Goal: Information Seeking & Learning: Learn about a topic

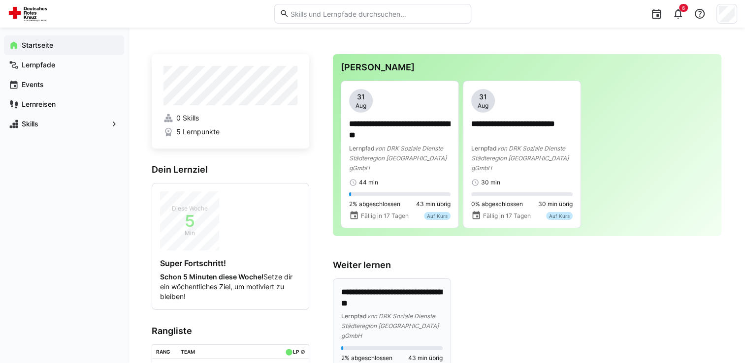
click at [384, 287] on p "**********" at bounding box center [391, 298] width 101 height 23
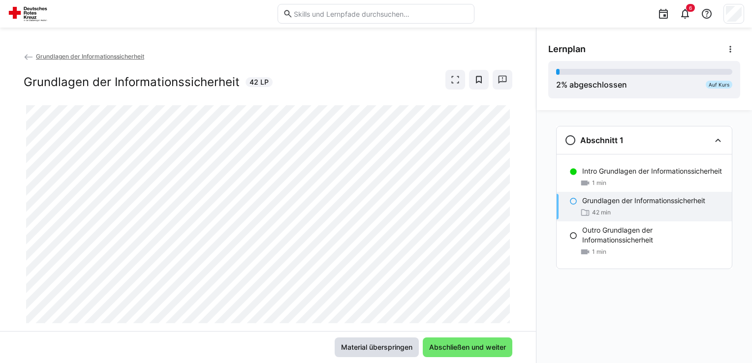
click at [403, 348] on span "Material überspringen" at bounding box center [377, 348] width 74 height 10
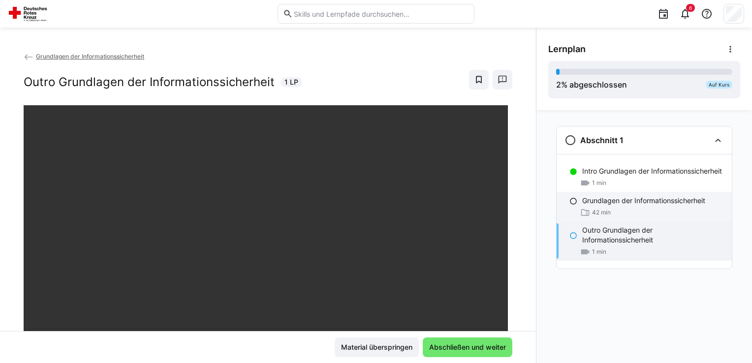
click at [624, 210] on div "42 min" at bounding box center [653, 213] width 142 height 10
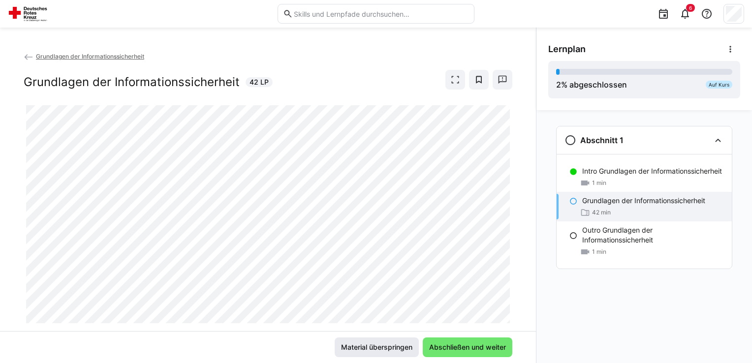
click at [374, 347] on span "Material überspringen" at bounding box center [377, 348] width 74 height 10
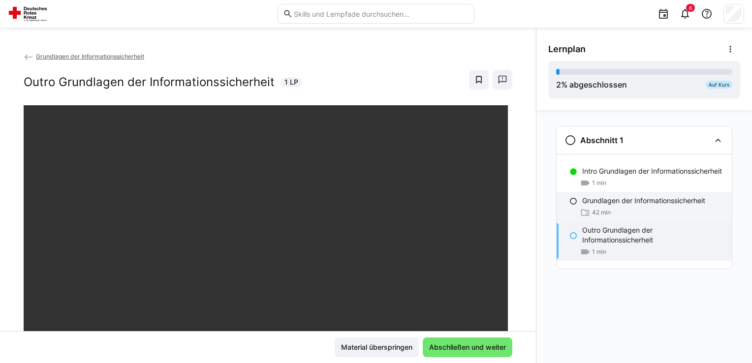
click at [634, 208] on div "42 min" at bounding box center [653, 213] width 142 height 10
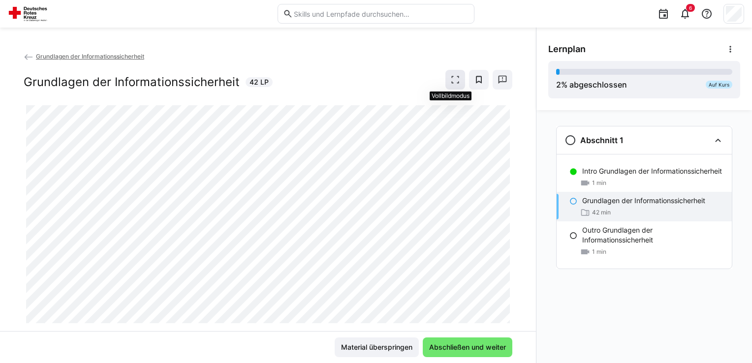
click at [450, 79] on eds-icon at bounding box center [455, 80] width 10 height 10
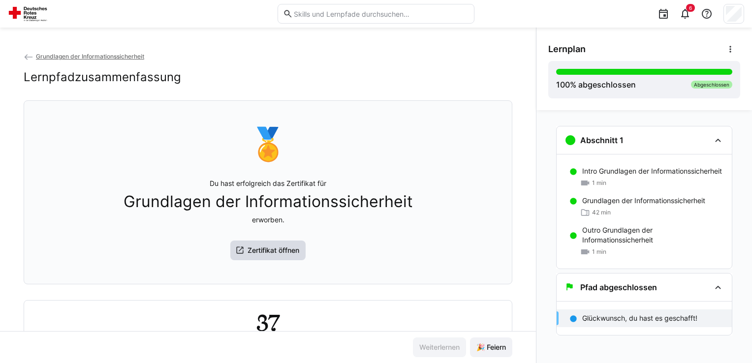
click at [262, 253] on span "Zertifikat öffnen" at bounding box center [273, 251] width 55 height 10
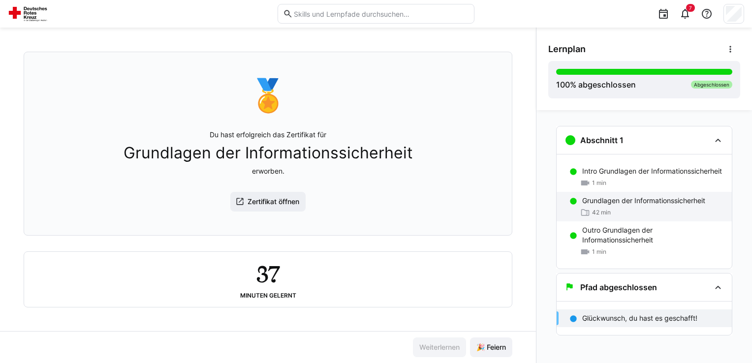
scroll to position [2, 0]
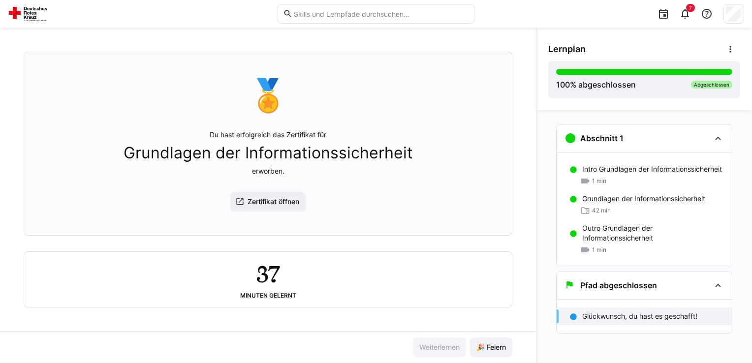
click at [644, 318] on p "Glückwunsch, du hast es geschafft!" at bounding box center [639, 317] width 115 height 10
click at [496, 349] on span "🎉 Feiern" at bounding box center [491, 348] width 32 height 10
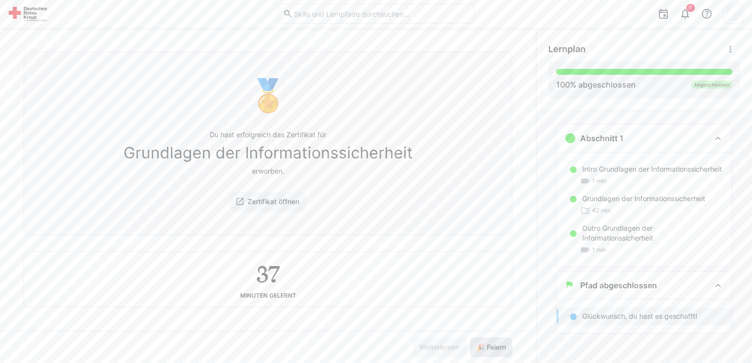
click at [497, 349] on span "🎉 Feiern" at bounding box center [491, 348] width 32 height 10
click at [496, 349] on span "🎉 Feiern" at bounding box center [491, 348] width 32 height 10
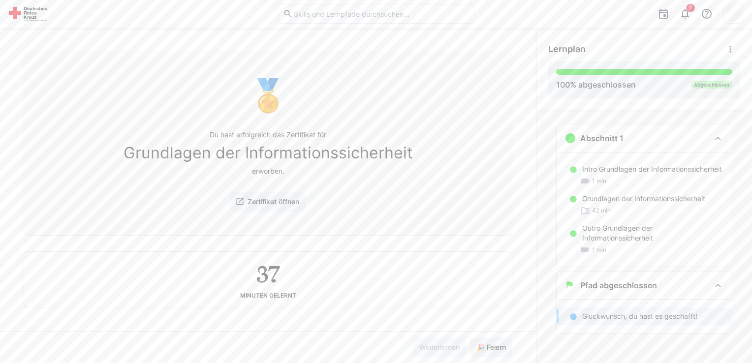
scroll to position [51, 0]
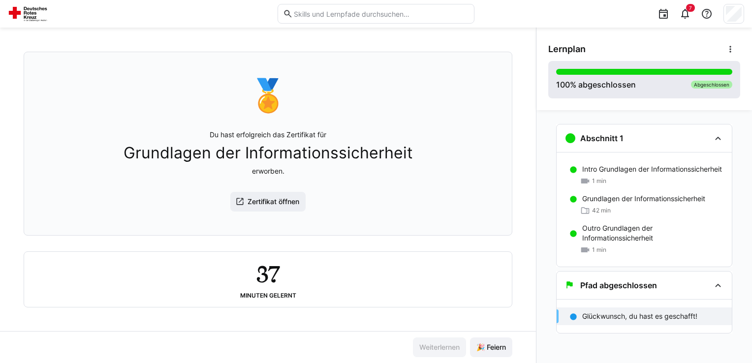
click at [689, 77] on div "100 % abgeschlossen Abgeschlossen" at bounding box center [644, 80] width 176 height 22
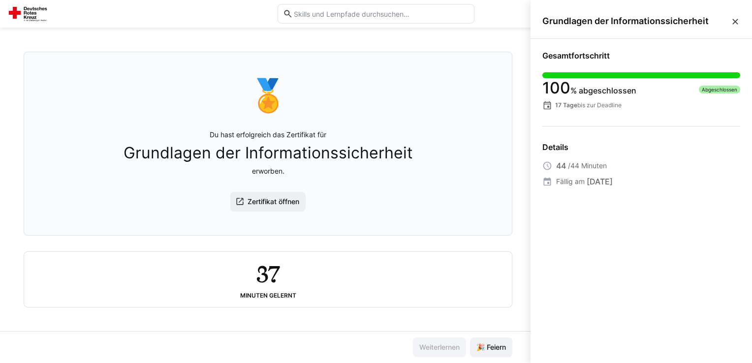
click at [462, 102] on div "🏅 Du hast erfolgreich das Zertifikat für Grundlagen der Informationssicherheit …" at bounding box center [268, 143] width 472 height 171
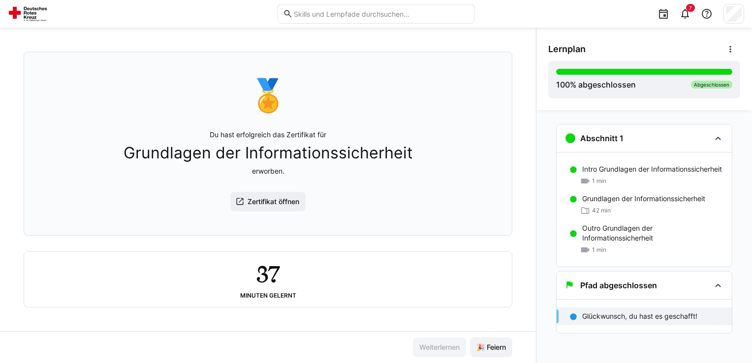
click at [32, 20] on img at bounding box center [29, 14] width 43 height 16
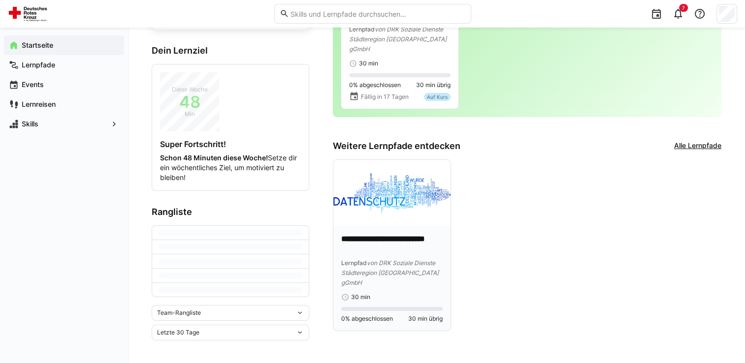
scroll to position [91, 0]
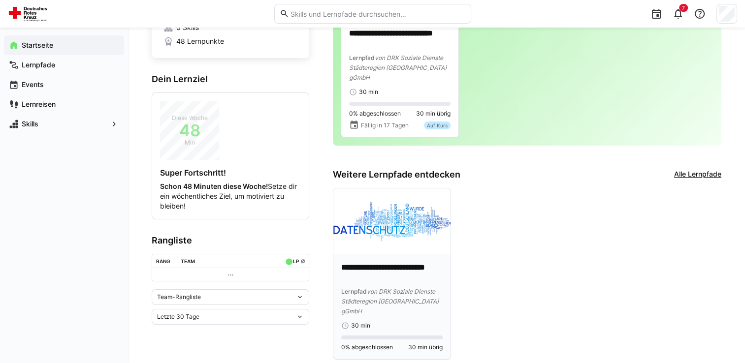
click at [415, 192] on img at bounding box center [391, 222] width 117 height 66
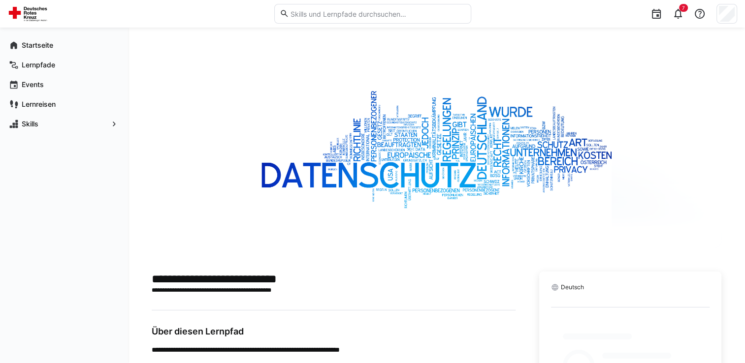
scroll to position [62, 0]
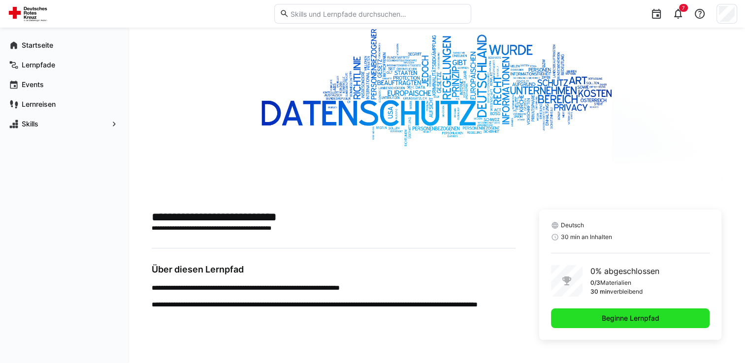
click at [589, 316] on span "Beginne Lernpfad" at bounding box center [630, 319] width 158 height 20
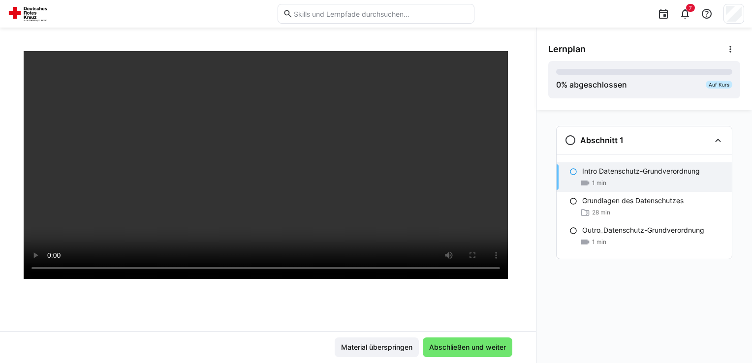
scroll to position [49, 0]
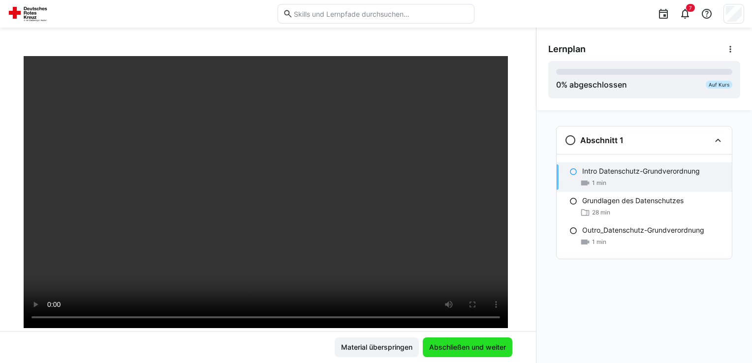
click at [446, 345] on span "Abschließen und weiter" at bounding box center [468, 348] width 80 height 10
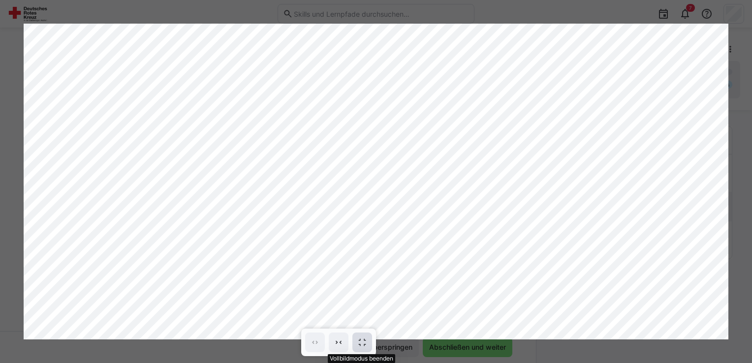
click at [362, 345] on eds-icon at bounding box center [362, 343] width 10 height 10
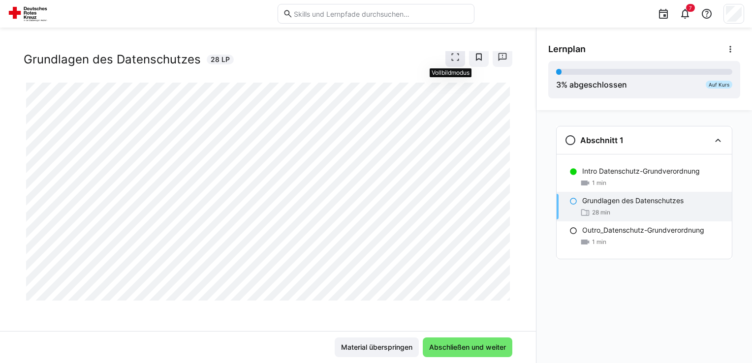
click at [454, 57] on eds-icon at bounding box center [455, 57] width 10 height 10
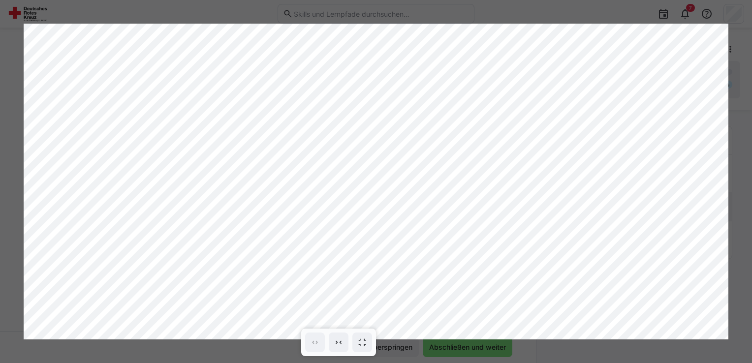
click at [441, 352] on div at bounding box center [376, 181] width 752 height 363
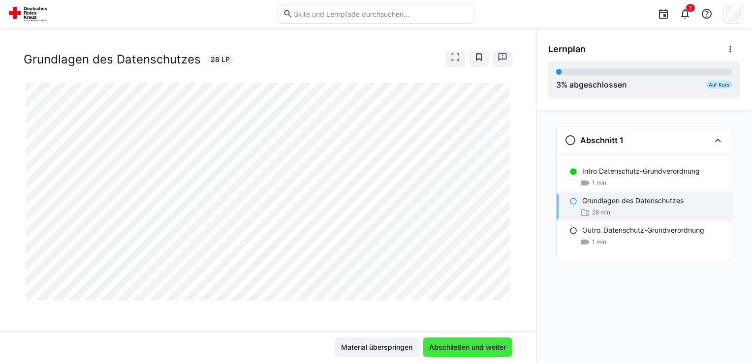
click at [443, 345] on span "Abschließen und weiter" at bounding box center [468, 348] width 80 height 10
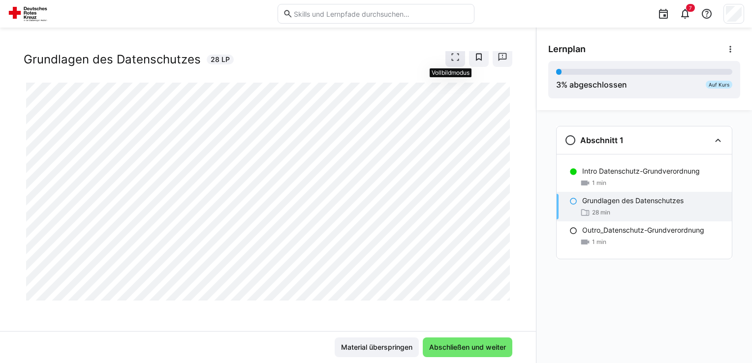
click at [450, 57] on eds-icon at bounding box center [455, 57] width 10 height 10
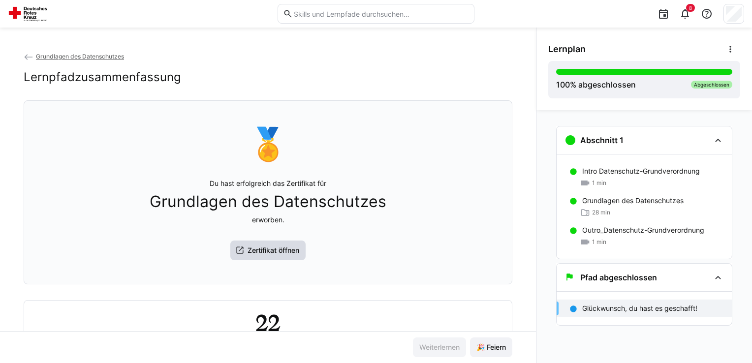
click at [269, 255] on span "Zertifikat öffnen" at bounding box center [273, 251] width 55 height 10
